Goal: Find specific page/section: Find specific page/section

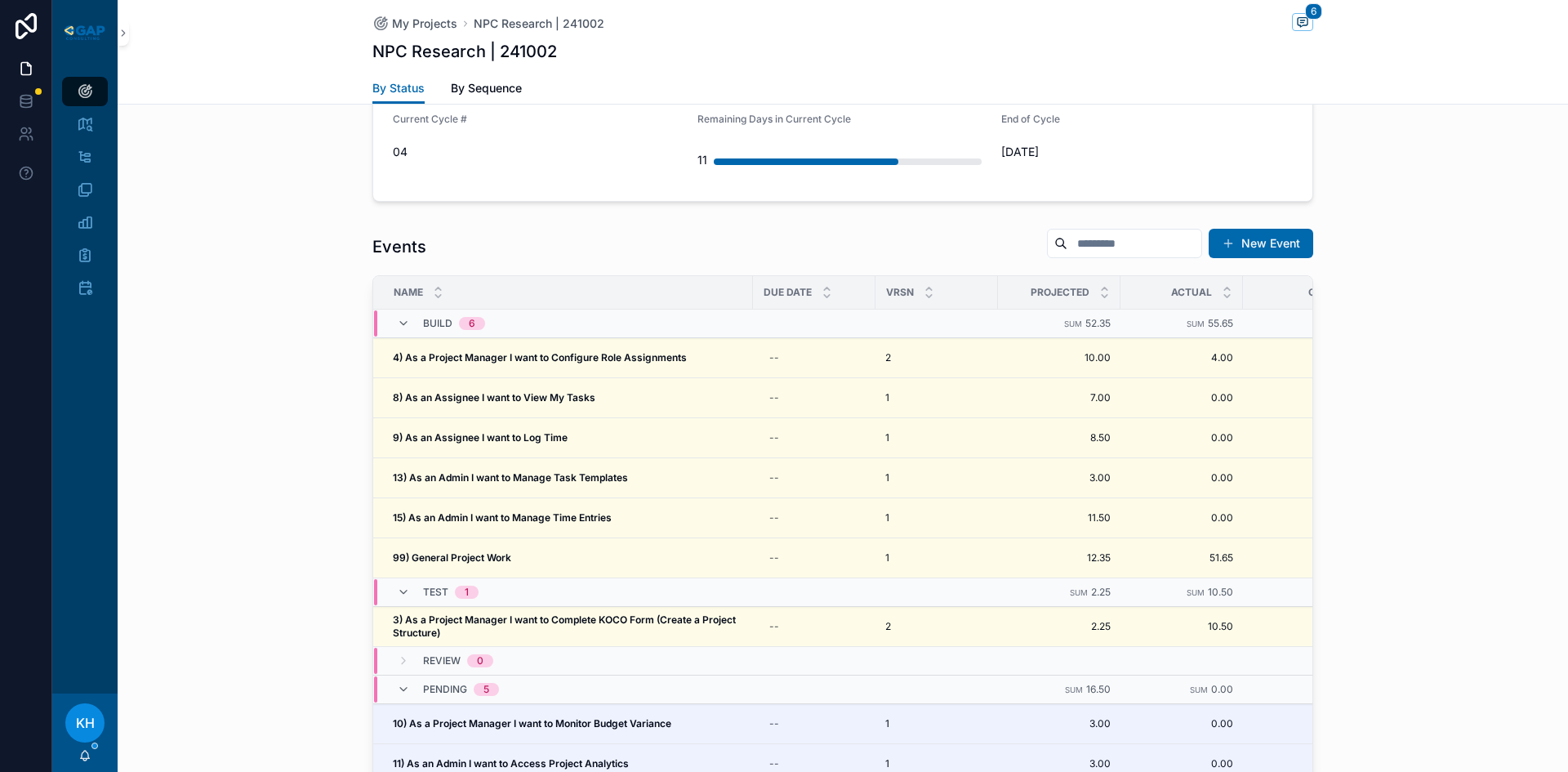
scroll to position [1560, 0]
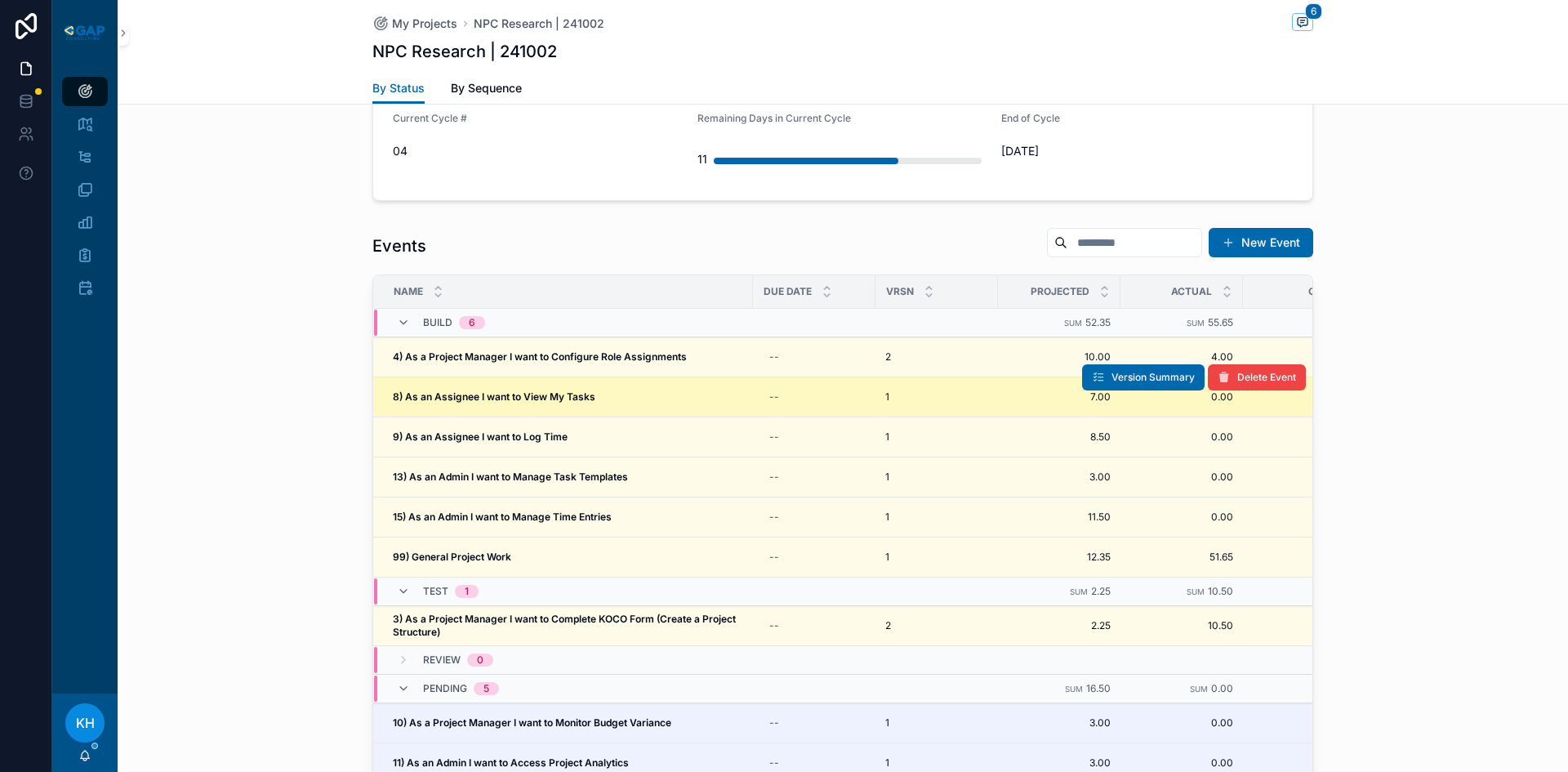
click at [498, 391] on strong "8) As an Assignee I want to View My Tasks" at bounding box center [493, 396] width 202 height 12
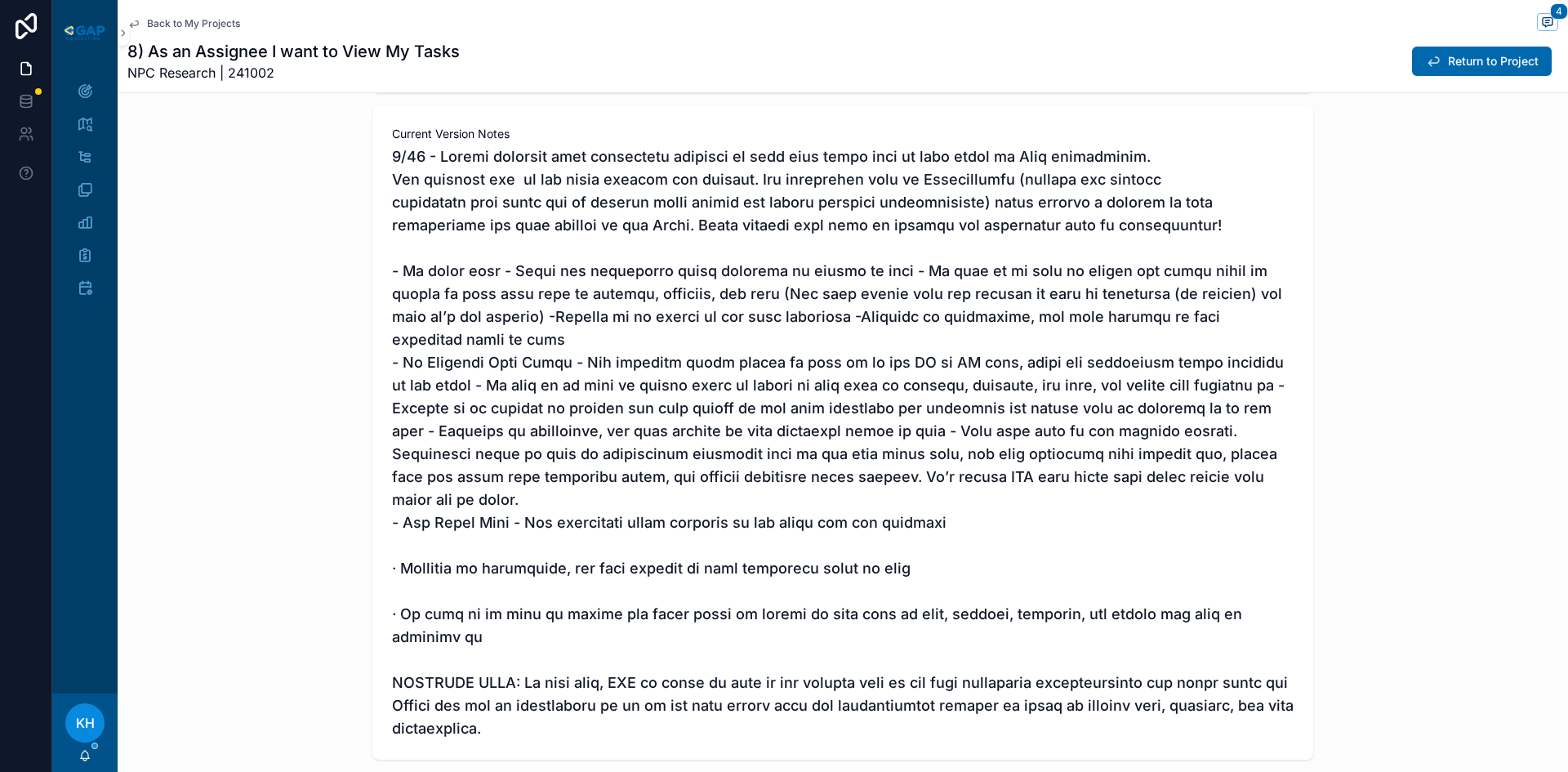
scroll to position [333, 0]
click at [1455, 67] on span "Return to Project" at bounding box center [1493, 61] width 90 height 16
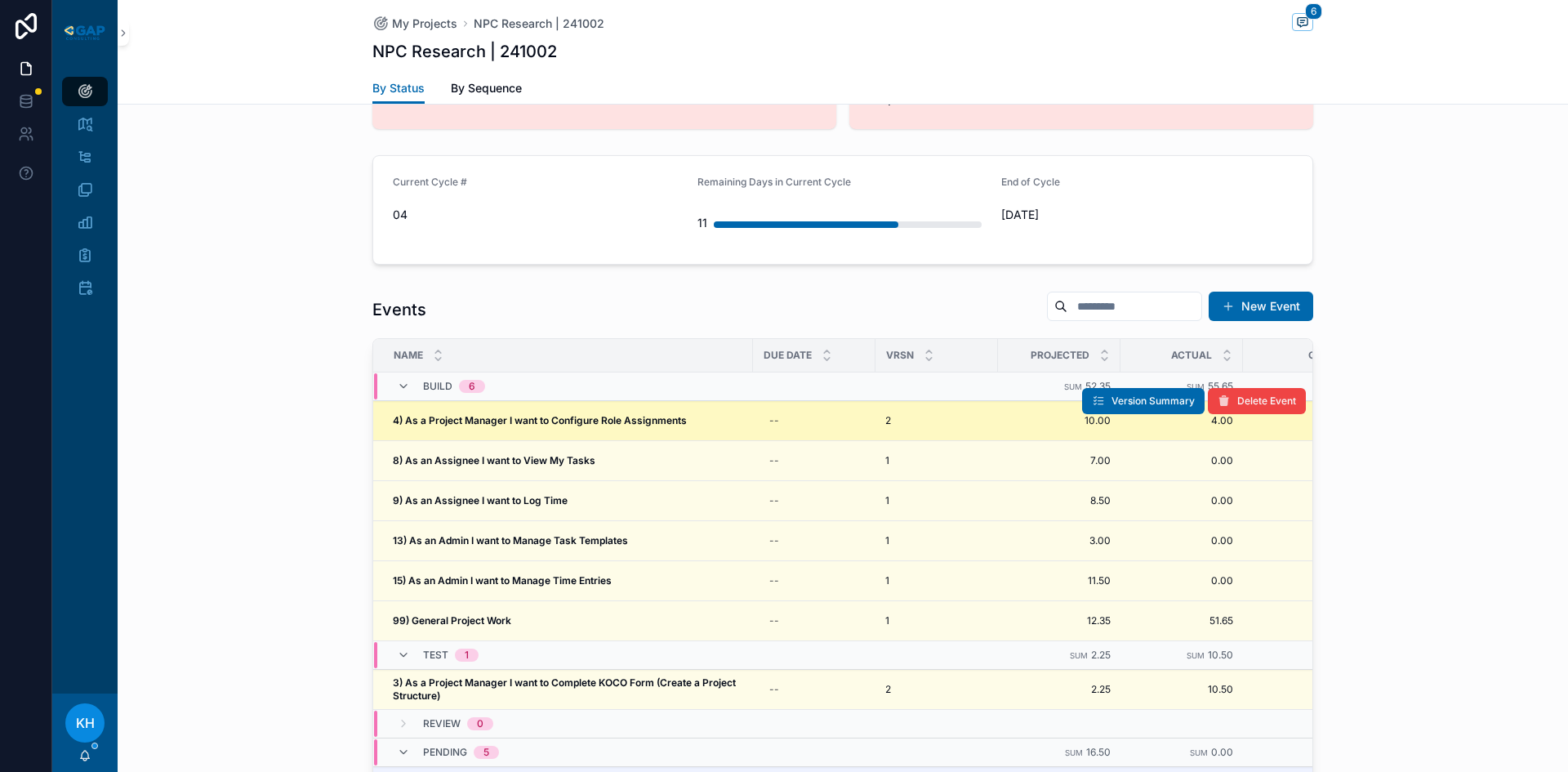
scroll to position [1497, 0]
click at [514, 414] on strong "4) As a Project Manager I want to Configure Role Assignments" at bounding box center [539, 419] width 294 height 12
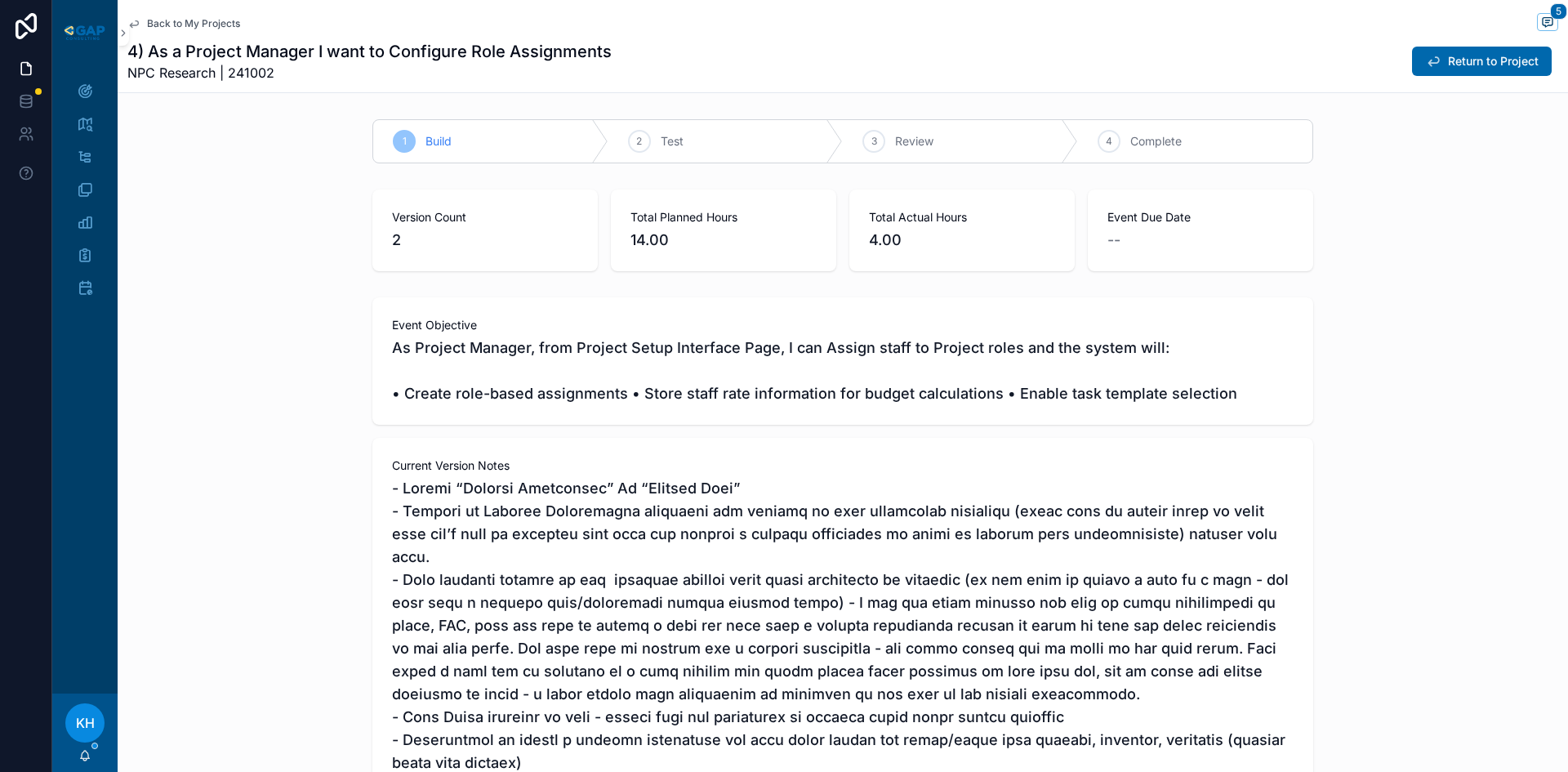
scroll to position [381, 0]
